Goal: Complete application form

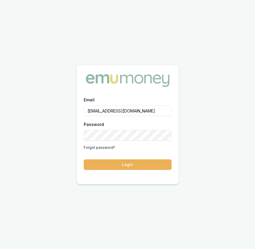
click at [141, 169] on button "Login" at bounding box center [128, 164] width 88 height 11
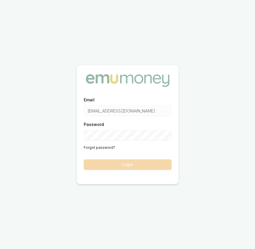
click at [141, 169] on form "Email eujin.ooi@emumoney.com.au Password Forgot password? Login" at bounding box center [128, 133] width 88 height 74
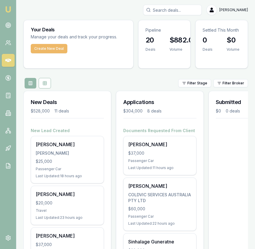
click at [59, 48] on button "Create New Deal" at bounding box center [49, 48] width 37 height 9
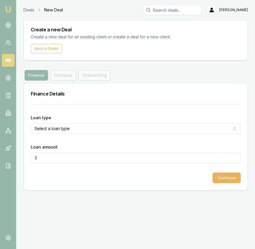
click at [86, 129] on html "Emu Broker Deals New Deal Eujin Ooi Toggle Menu Create a new Deal Create a new …" at bounding box center [127, 124] width 255 height 249
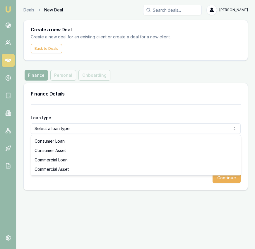
select select "COMMERCIAL_ASSET"
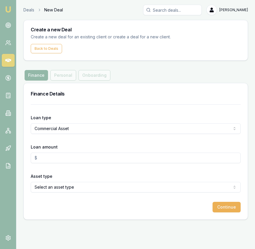
click at [81, 156] on input "Loan amount" at bounding box center [136, 158] width 210 height 11
type input "$50,000.00"
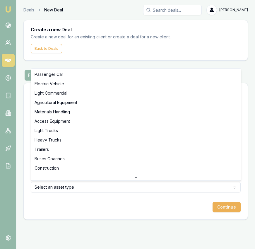
click at [154, 188] on html "Emu Broker Deals New Deal Eujin Ooi Toggle Menu Create a new Deal Create a new …" at bounding box center [127, 124] width 255 height 249
select select "ELECTRIC_VEHICLE"
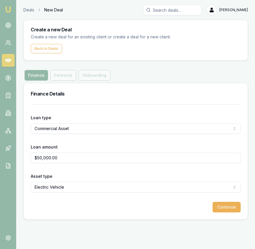
click at [227, 207] on button "Continue" at bounding box center [227, 207] width 28 height 11
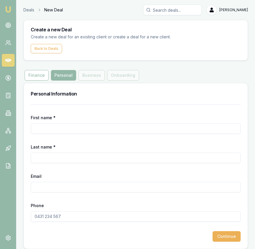
click at [114, 129] on input "First name *" at bounding box center [136, 128] width 210 height 11
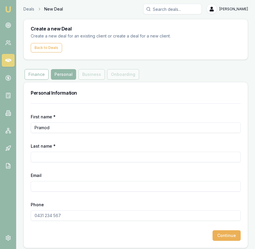
type input "Pramod"
type input "R"
type input "Moga"
click at [55, 187] on input "Email" at bounding box center [136, 186] width 210 height 11
paste input "itrc.indianrestaurant@gmail.com"
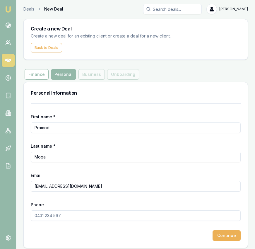
type input "itrc.indianrestaurant@gmail.com"
click at [69, 217] on input "Phone" at bounding box center [136, 215] width 210 height 11
paste input "0470 466 722"
type input "0470 466 722"
click at [225, 239] on button "Continue" at bounding box center [227, 235] width 28 height 11
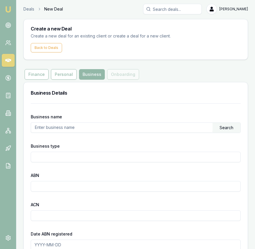
click at [105, 127] on input "text" at bounding box center [122, 127] width 182 height 9
click at [230, 130] on div "Search" at bounding box center [227, 128] width 28 height 10
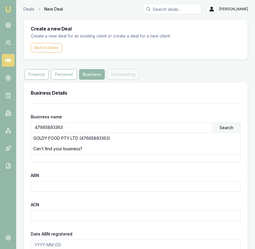
click at [154, 137] on div "GOLDY FOOD PTY LTD (47665893363)" at bounding box center [136, 138] width 210 height 11
type input "GOLDY FOOD PTY LTD"
type input "Australian Private Company"
type input "47665893363"
type input "665893363"
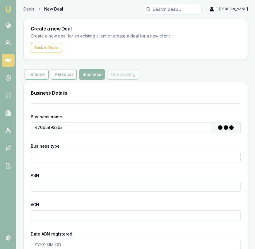
type input "2023-02-20"
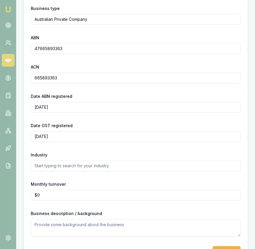
scroll to position [158, 0]
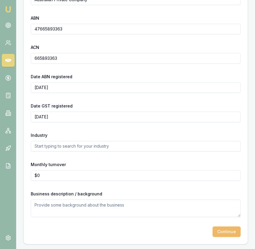
click at [232, 234] on button "Continue" at bounding box center [227, 232] width 28 height 11
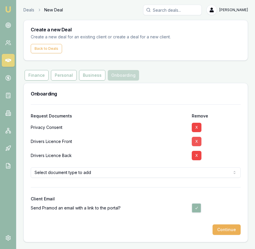
click at [197, 143] on button "X" at bounding box center [197, 141] width 10 height 9
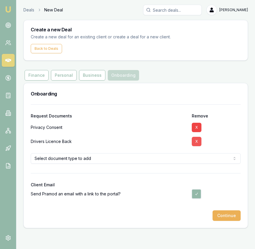
click at [197, 143] on button "X" at bounding box center [197, 141] width 10 height 9
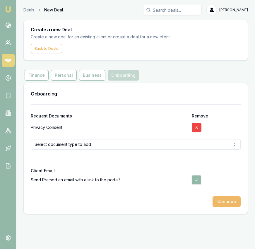
click at [226, 204] on button "Continue" at bounding box center [227, 201] width 28 height 11
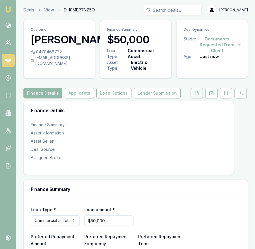
click at [198, 94] on icon at bounding box center [197, 93] width 5 height 5
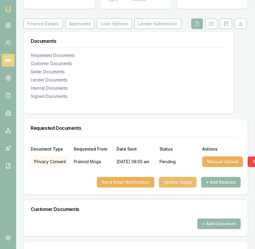
scroll to position [74, 0]
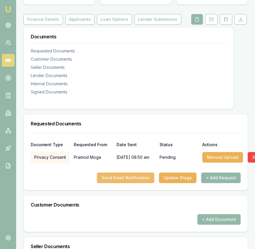
click at [139, 182] on button "Send Email Notification" at bounding box center [125, 178] width 57 height 11
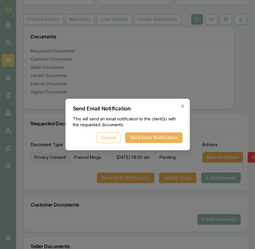
click at [153, 139] on button "Send Email Notification" at bounding box center [153, 137] width 57 height 11
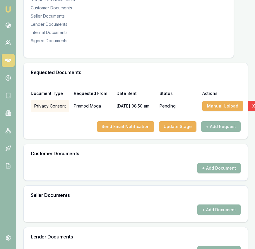
scroll to position [138, 0]
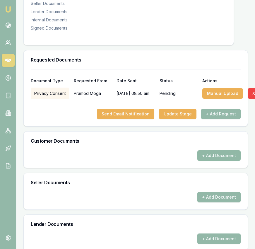
click at [220, 159] on button "+ Add Document" at bounding box center [219, 155] width 43 height 11
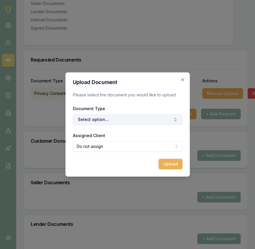
click at [128, 123] on button "Select option..." at bounding box center [128, 119] width 110 height 11
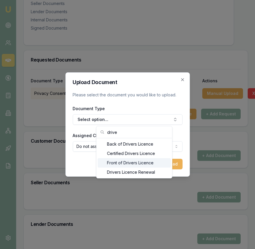
type input "drive"
click at [133, 161] on div "Front of Drivers Licence" at bounding box center [134, 162] width 73 height 9
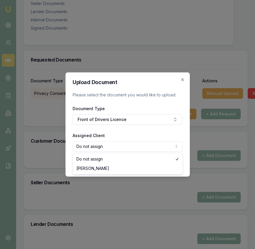
select select "U-SCQMLH2UTP"
click at [167, 164] on button "Upload" at bounding box center [171, 164] width 24 height 11
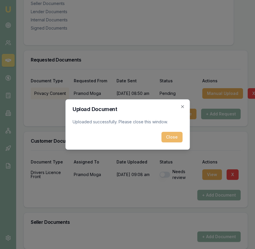
click at [174, 138] on button "Close" at bounding box center [171, 137] width 21 height 11
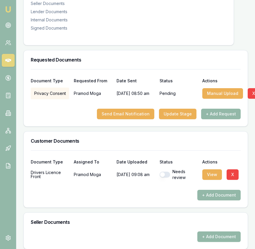
click at [167, 174] on button "button" at bounding box center [165, 175] width 11 height 6
checkbox input "true"
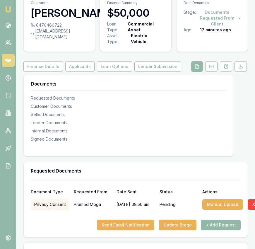
scroll to position [0, 0]
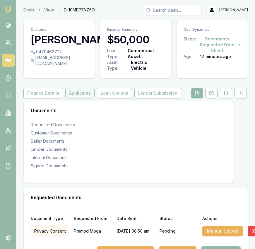
click at [82, 94] on button "Applicants" at bounding box center [79, 93] width 29 height 11
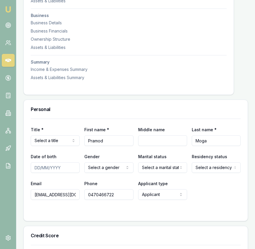
scroll to position [188, 0]
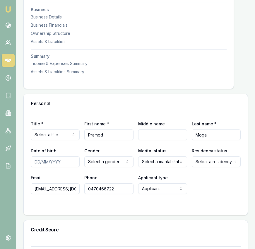
click at [36, 164] on input "Date of birth" at bounding box center [55, 161] width 49 height 11
type input "03/04/1975"
select select "NOT_DISCLOSED"
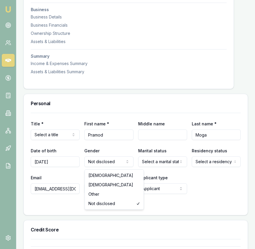
select select "MALE"
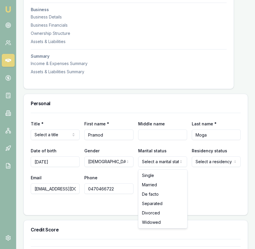
select select "MARRIED"
drag, startPoint x: 157, startPoint y: 185, endPoint x: 160, endPoint y: 183, distance: 3.0
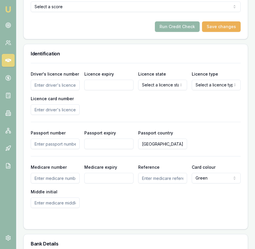
scroll to position [445, 0]
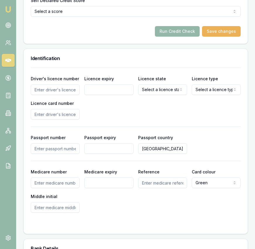
click at [70, 90] on input "Driver's licence number" at bounding box center [55, 89] width 49 height 11
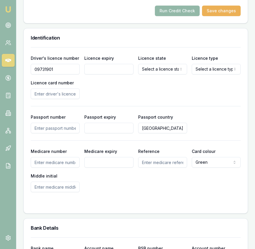
scroll to position [467, 0]
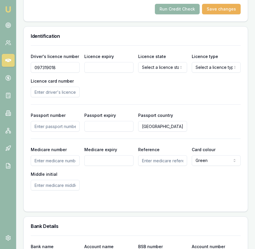
type input "097319018"
click at [118, 71] on input "Licence expiry" at bounding box center [108, 67] width 49 height 11
type input "31/01/2032"
select select "VIC"
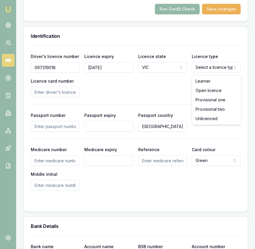
select select "OPEN_LICENCE"
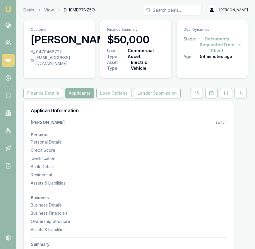
select select "MARRIED"
select select "VIC"
select select "OPEN_LICENCE"
click at [196, 93] on icon at bounding box center [197, 93] width 5 height 5
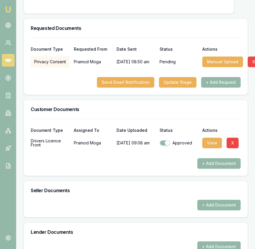
scroll to position [174, 0]
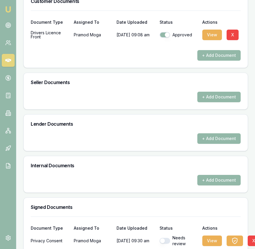
scroll to position [278, 0]
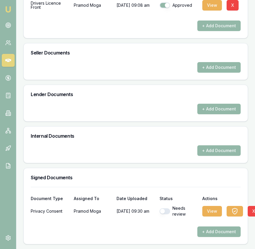
click at [166, 207] on div "Needs review" at bounding box center [179, 211] width 38 height 12
click at [165, 211] on button "button" at bounding box center [165, 211] width 11 height 6
checkbox input "true"
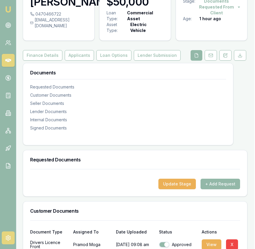
scroll to position [0, 1]
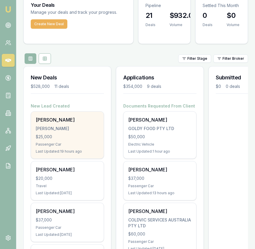
scroll to position [24, 0]
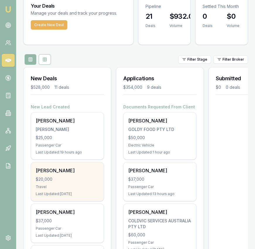
click at [74, 183] on div "[PERSON_NAME] $20,000 Travel Last Updated: [DATE]" at bounding box center [67, 181] width 73 height 39
